Goal: Task Accomplishment & Management: Manage account settings

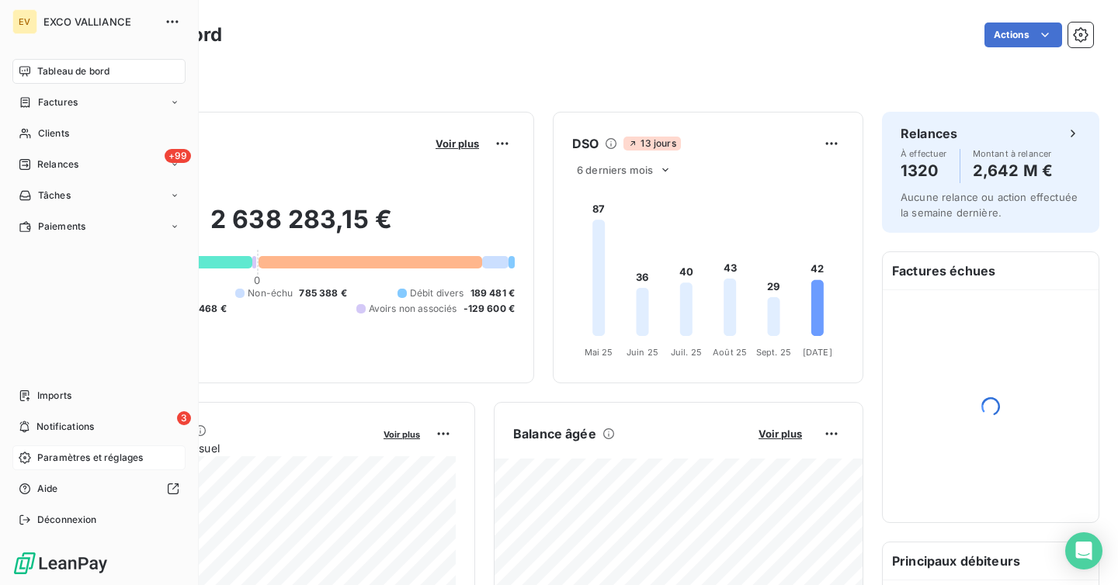
click at [68, 454] on span "Paramètres et réglages" at bounding box center [90, 458] width 106 height 14
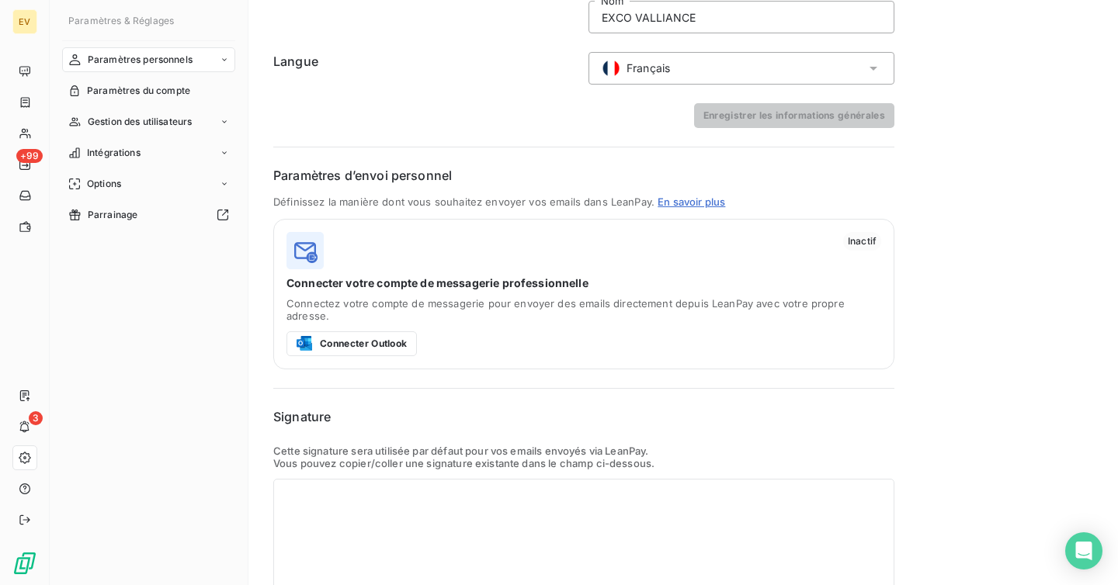
scroll to position [228, 0]
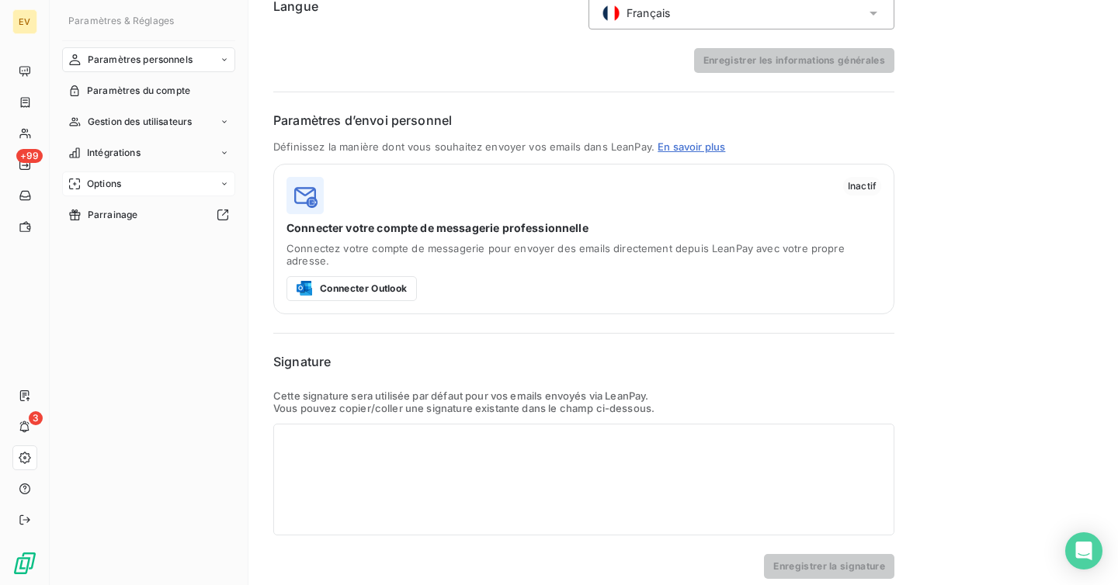
click at [115, 184] on span "Options" at bounding box center [104, 184] width 34 height 14
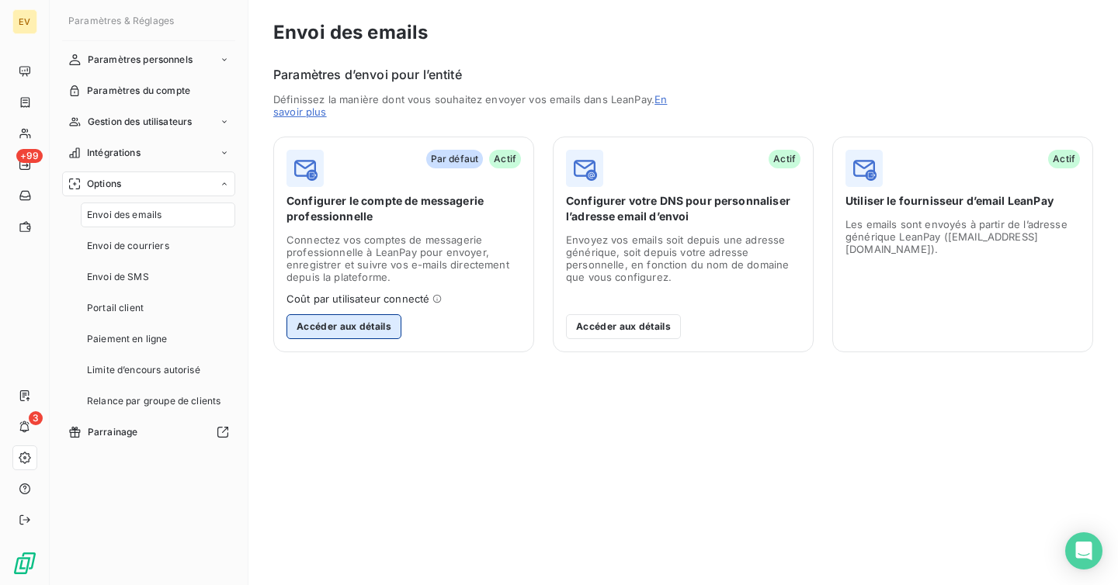
click at [345, 329] on button "Accéder aux détails" at bounding box center [343, 326] width 115 height 25
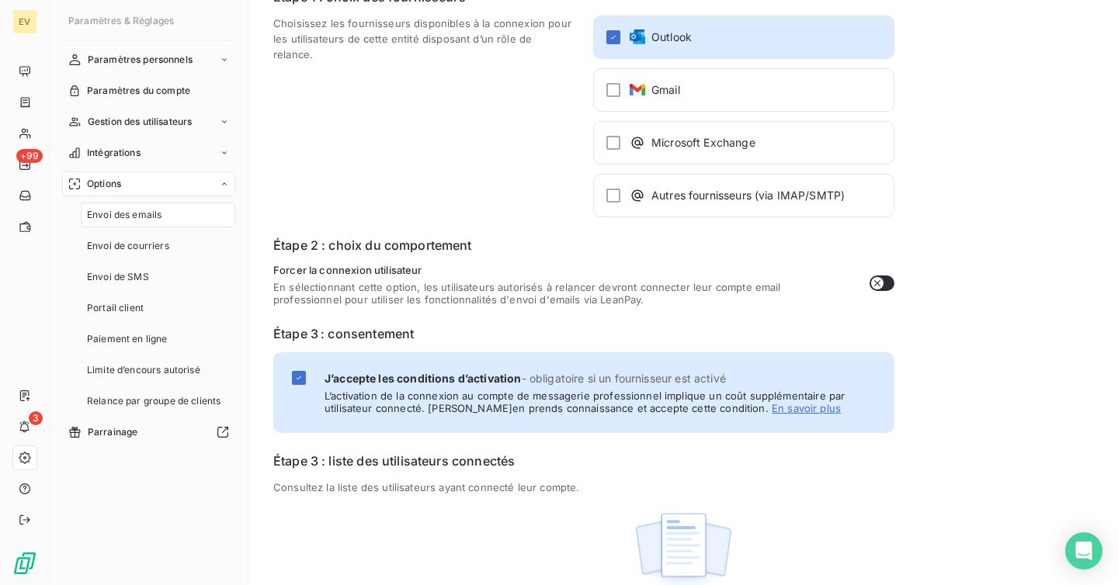
scroll to position [145, 0]
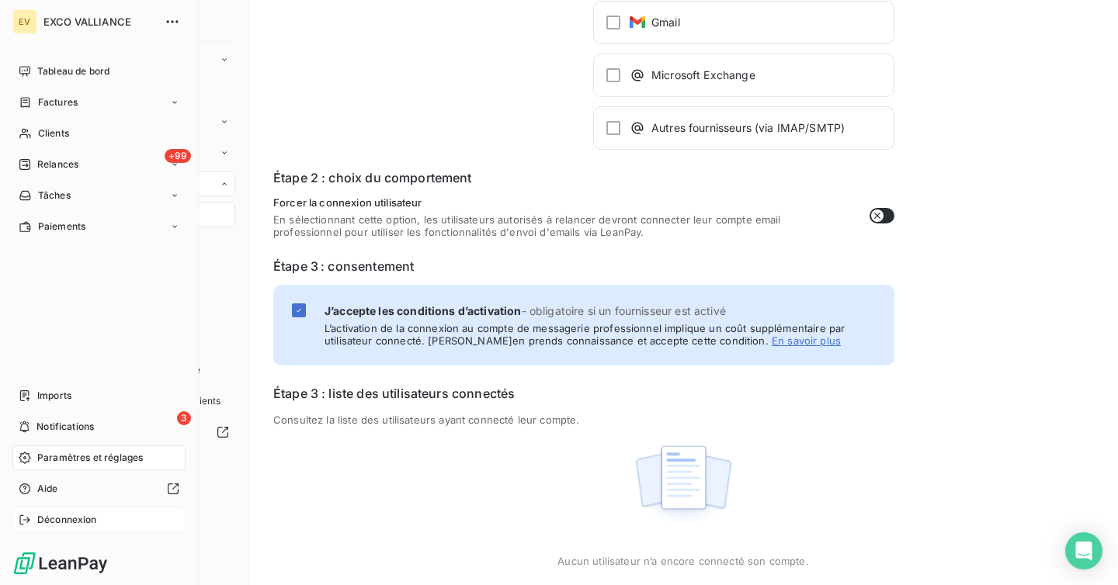
click at [89, 518] on span "Déconnexion" at bounding box center [67, 520] width 60 height 14
